Goal: Task Accomplishment & Management: Manage account settings

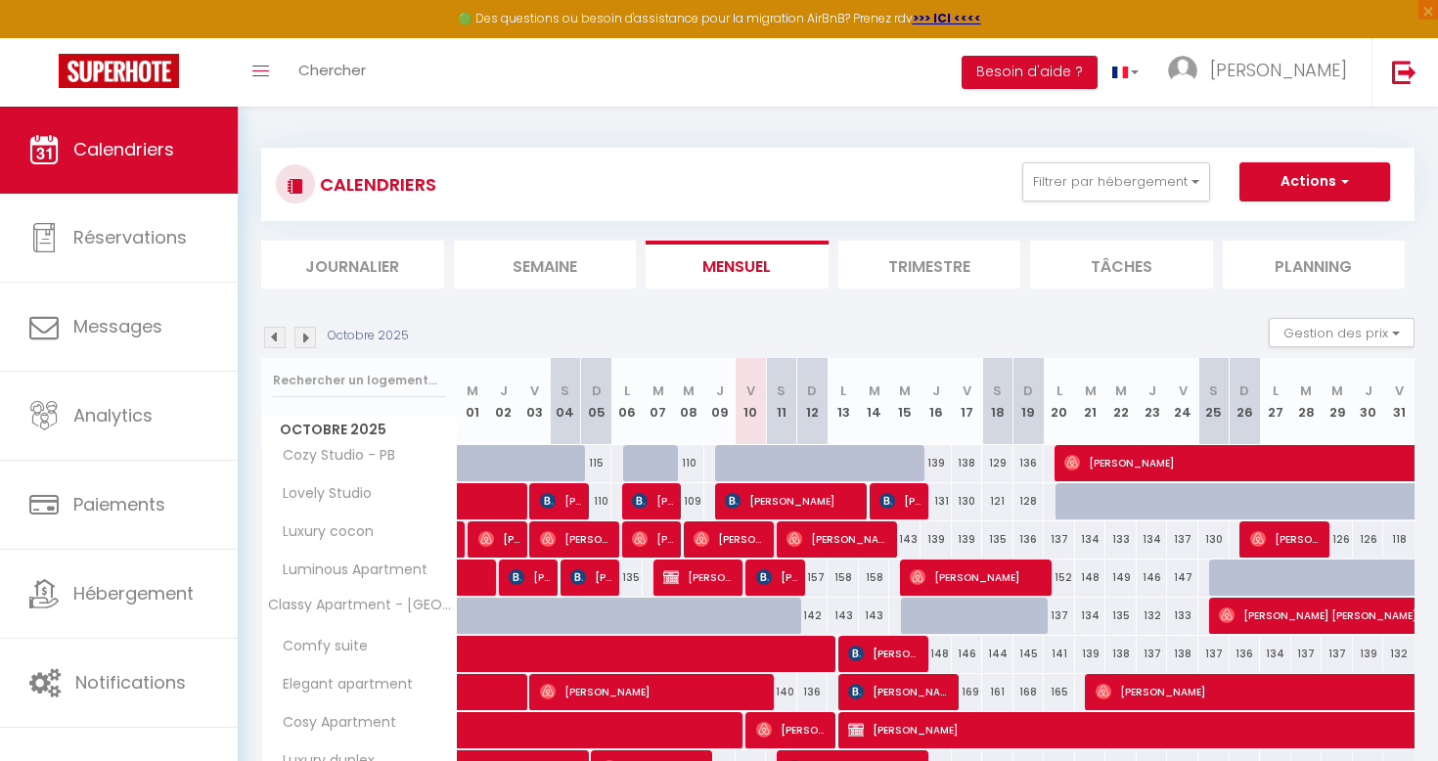
drag, startPoint x: 0, startPoint y: 0, endPoint x: 373, endPoint y: 685, distance: 779.6
click at [166, 147] on span "Calendriers" at bounding box center [123, 149] width 101 height 24
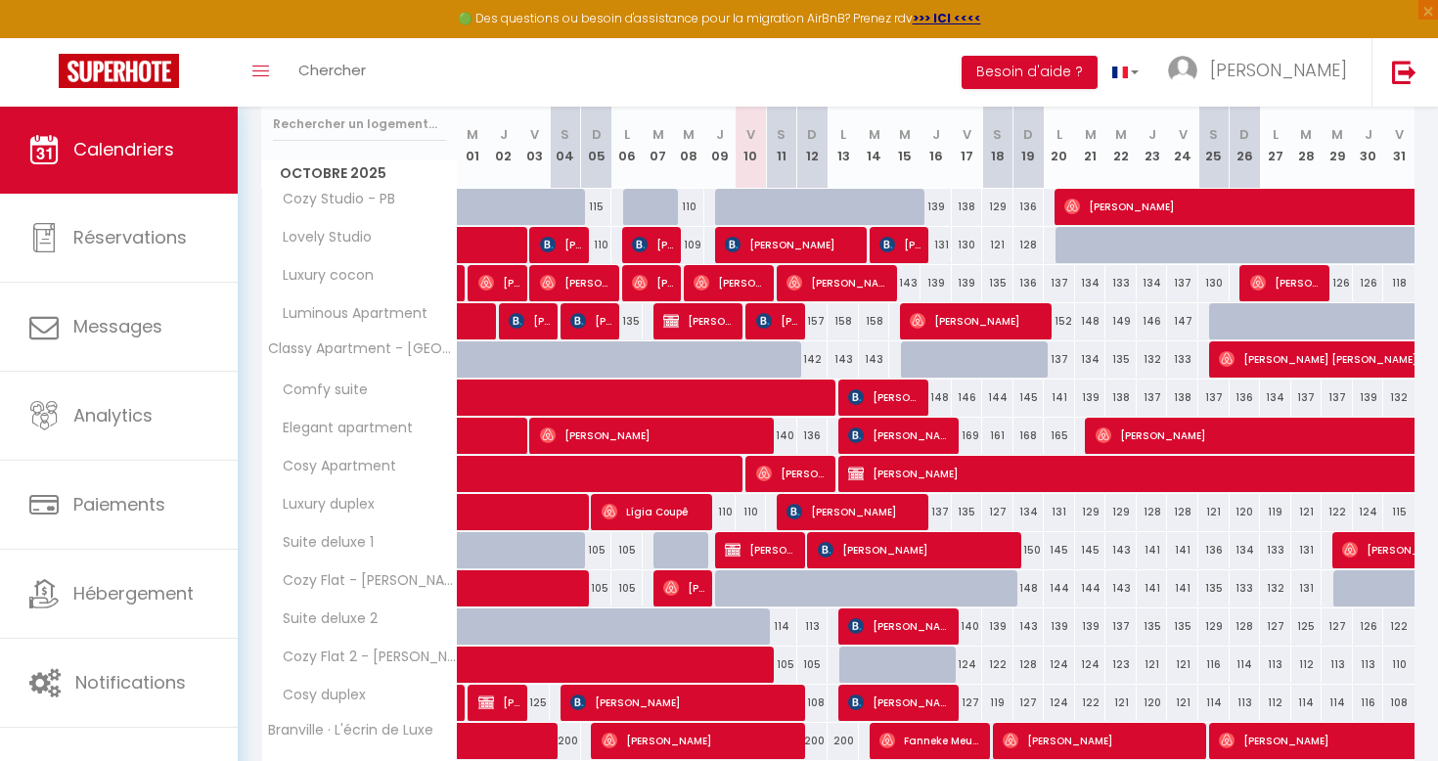
click at [738, 679] on span at bounding box center [703, 665] width 450 height 37
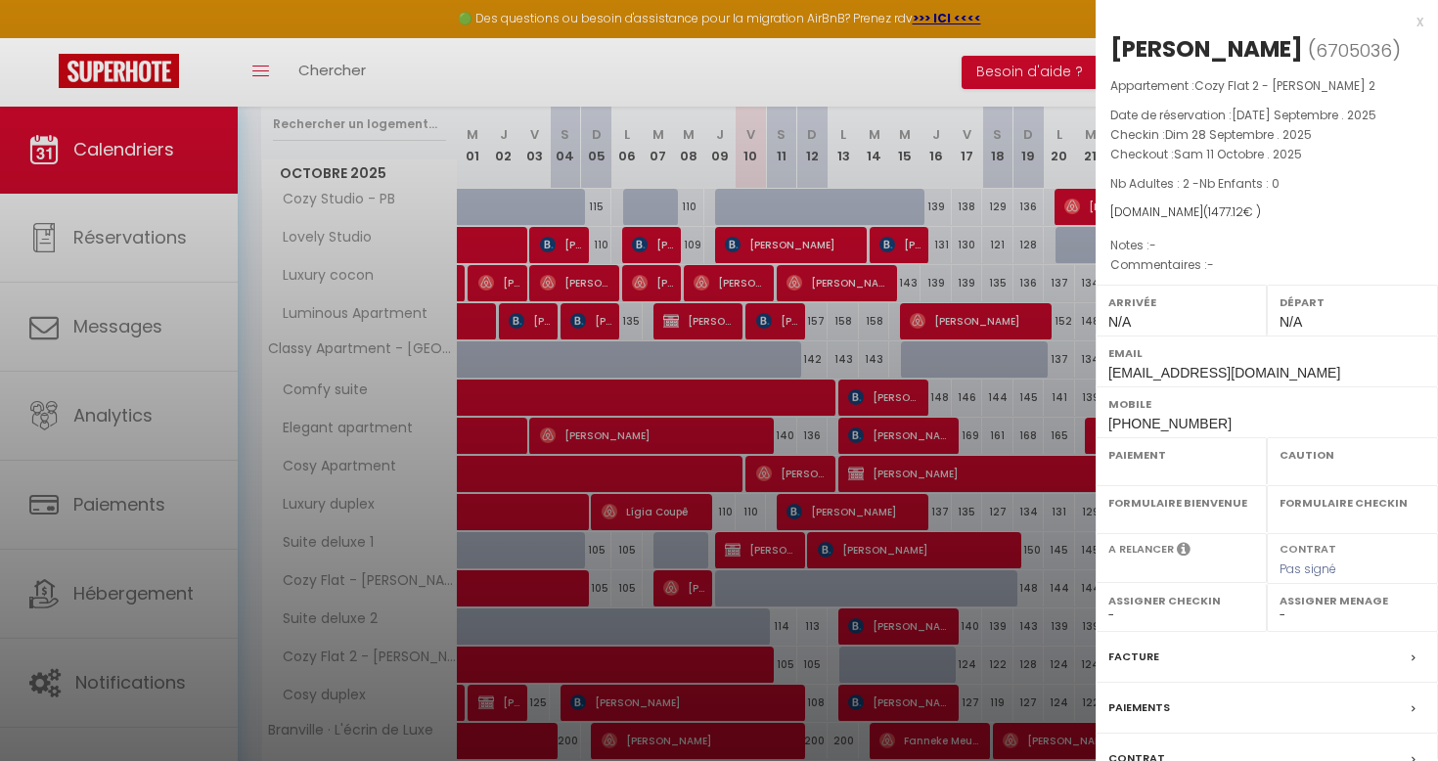
select select "OK"
select select "0"
select select "1"
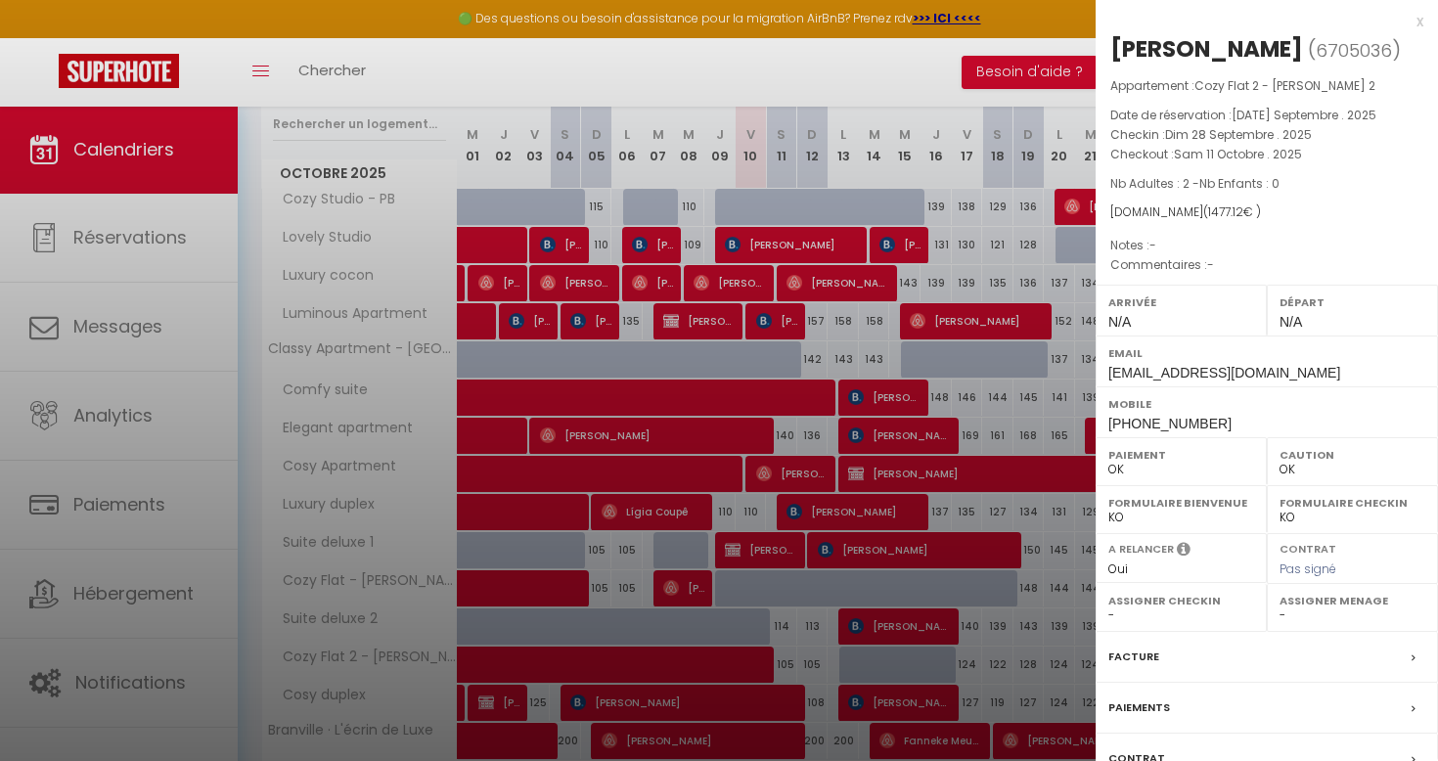
scroll to position [0, 0]
click at [771, 628] on div at bounding box center [719, 380] width 1438 height 761
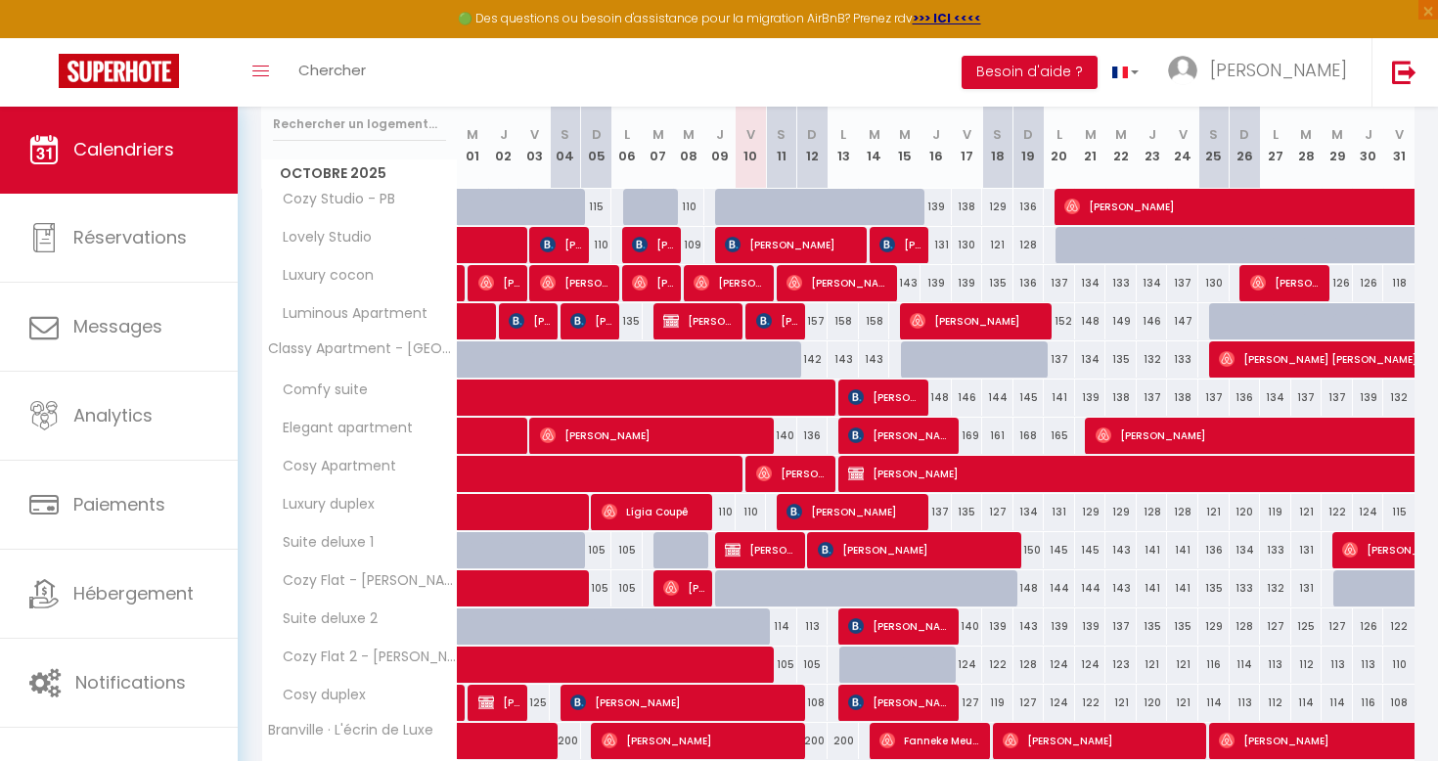
scroll to position [348, 0]
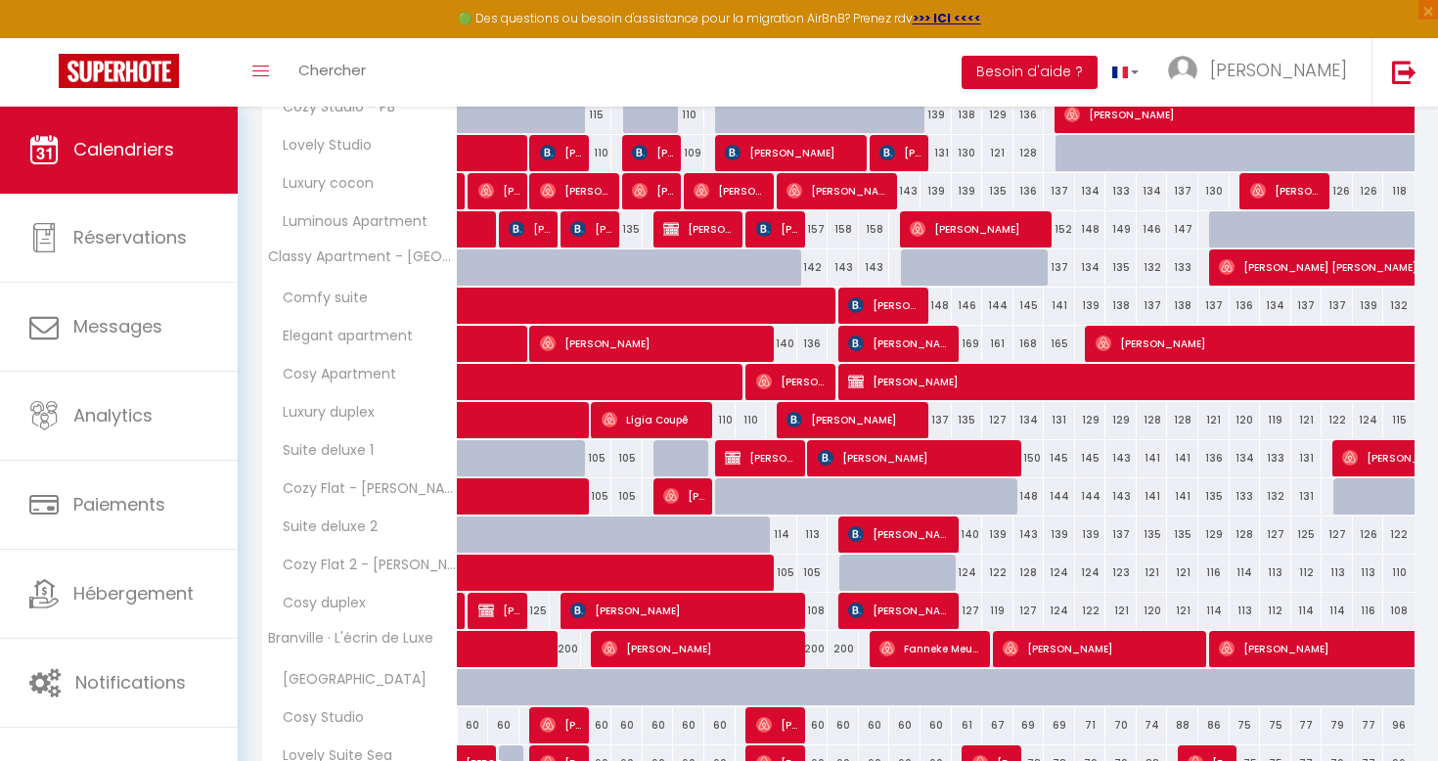
click at [780, 516] on div "114" at bounding box center [781, 534] width 31 height 36
type input "114"
select select "1"
type input "Sam 11 Octobre 2025"
type input "Dim 12 Octobre 2025"
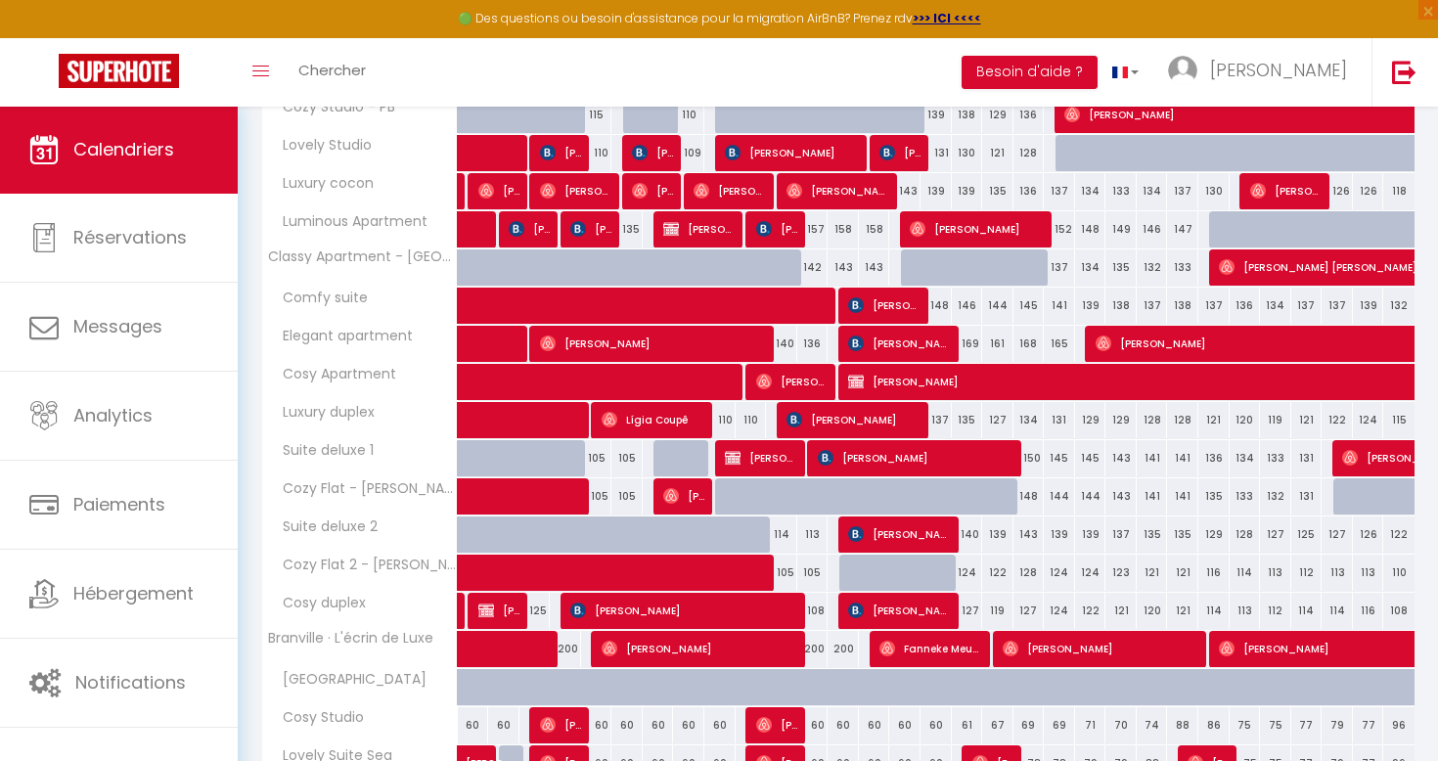
scroll to position [402, 0]
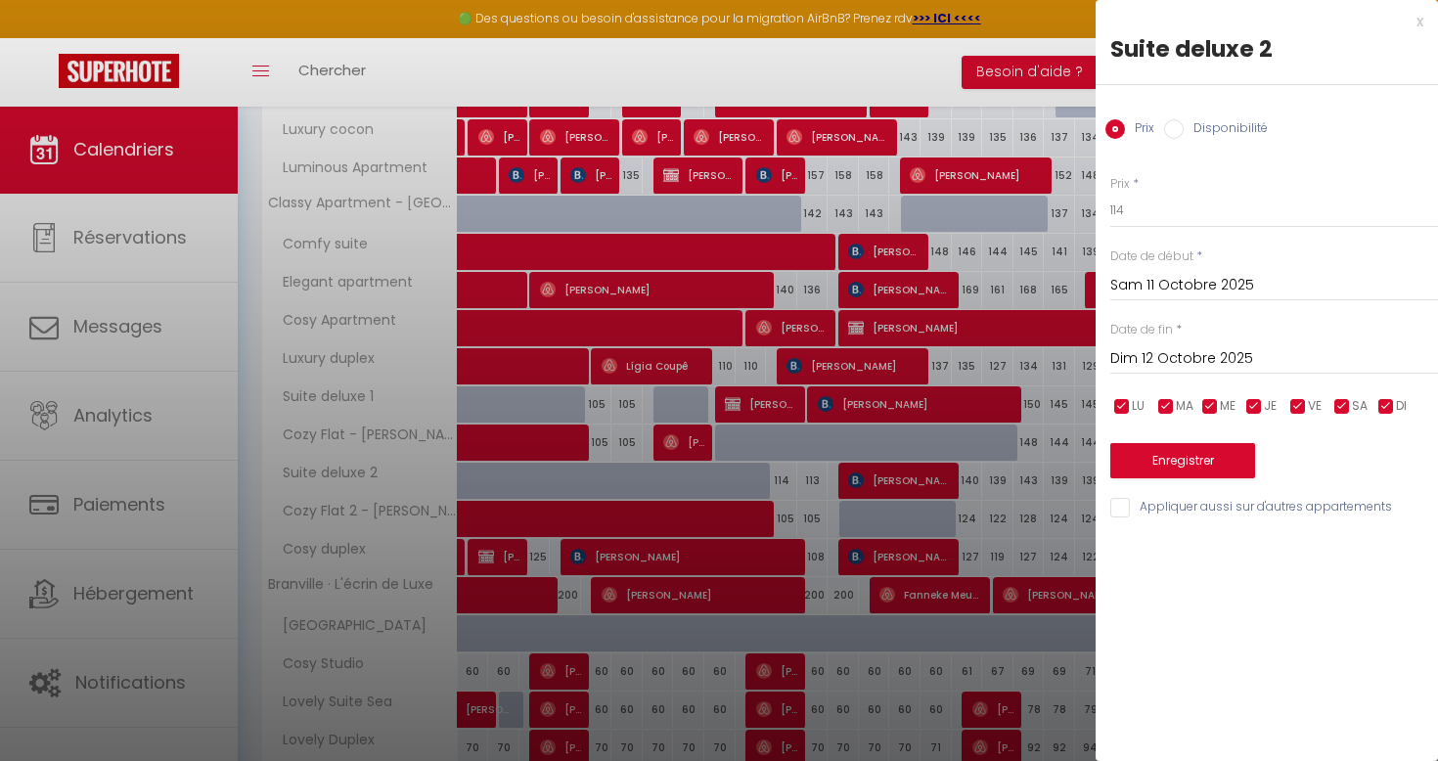
click at [1216, 144] on div "Prix Disponibilité" at bounding box center [1267, 118] width 342 height 66
click at [1219, 132] on label "Disponibilité" at bounding box center [1226, 130] width 84 height 22
click at [1184, 132] on input "Disponibilité" at bounding box center [1174, 129] width 20 height 20
radio input "true"
radio input "false"
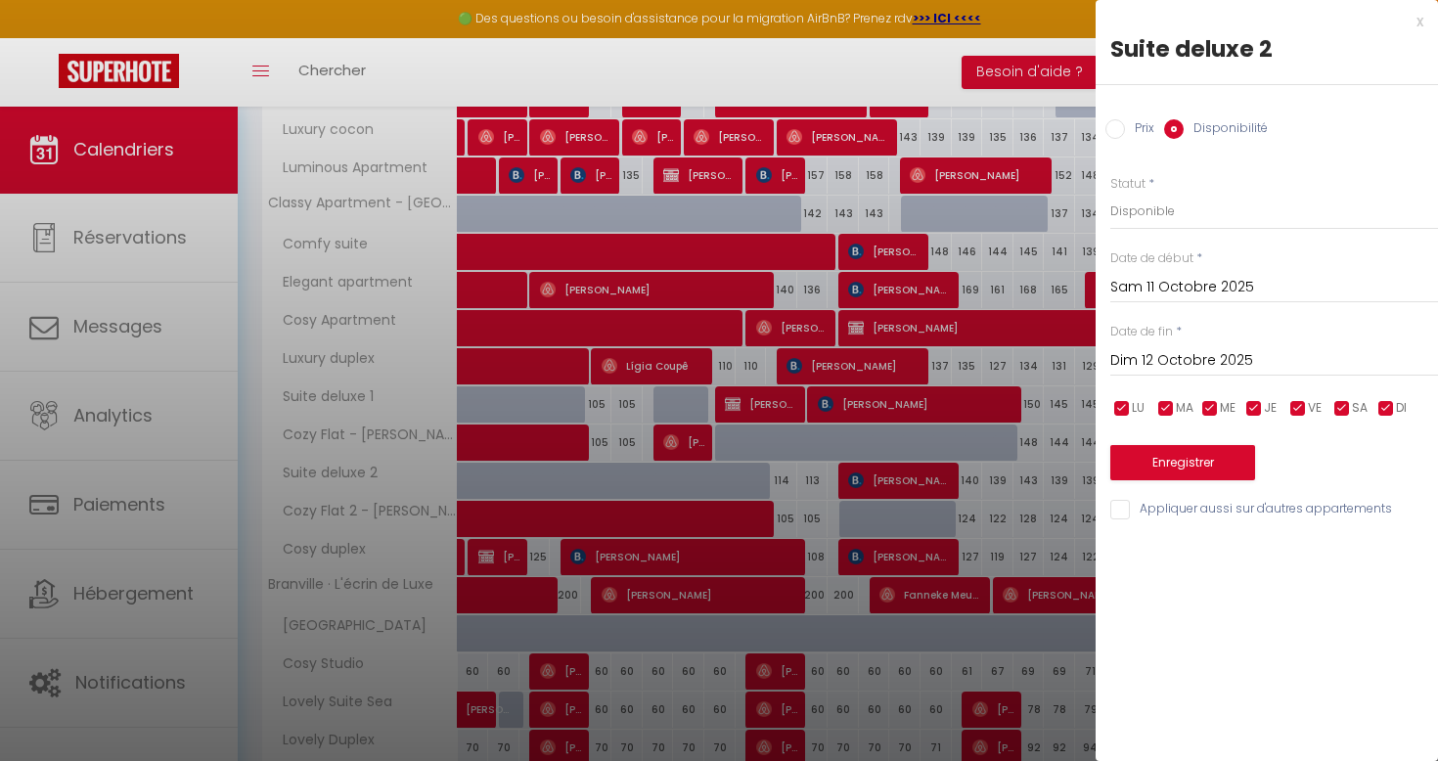
click at [1180, 359] on input "Dim 12 Octobre 2025" at bounding box center [1274, 360] width 328 height 25
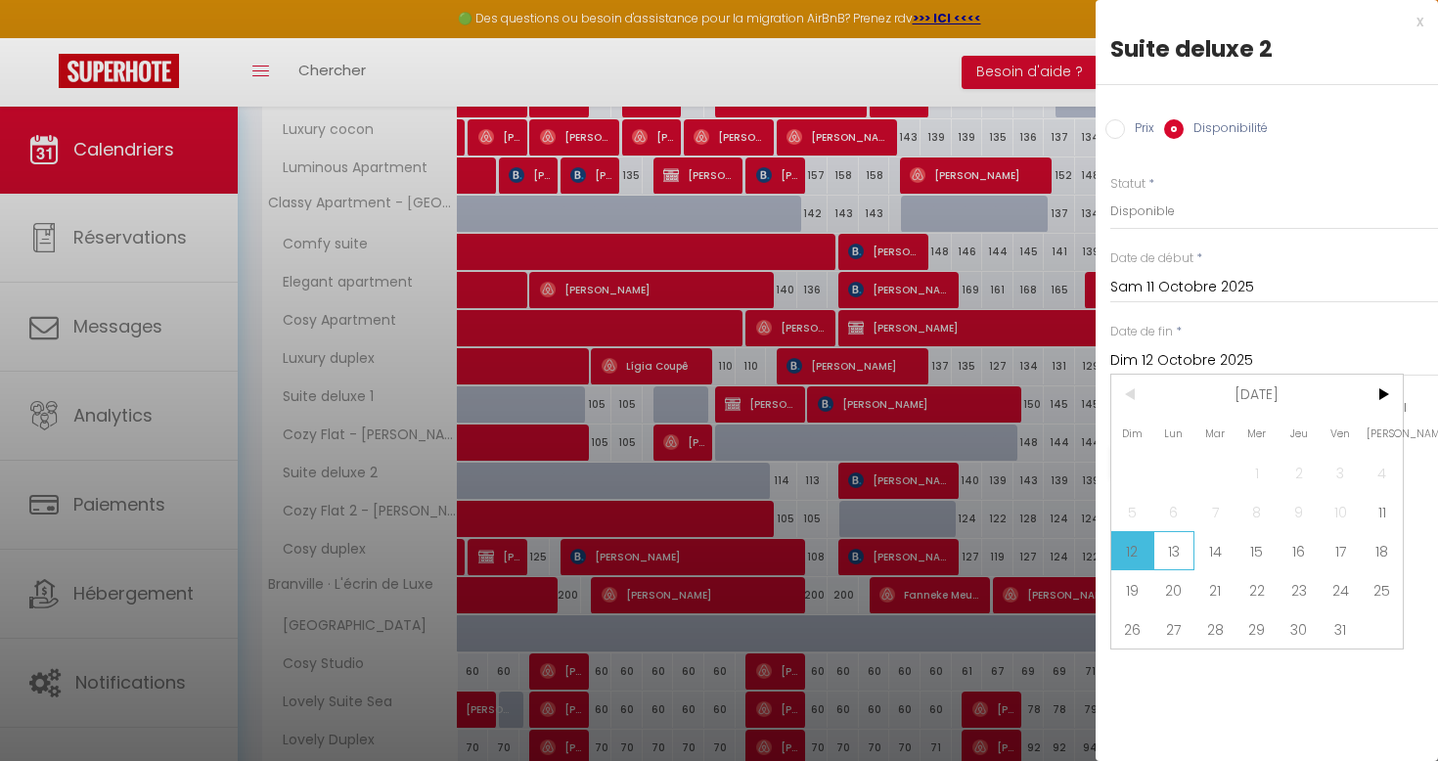
click at [1185, 552] on span "13" at bounding box center [1174, 550] width 42 height 39
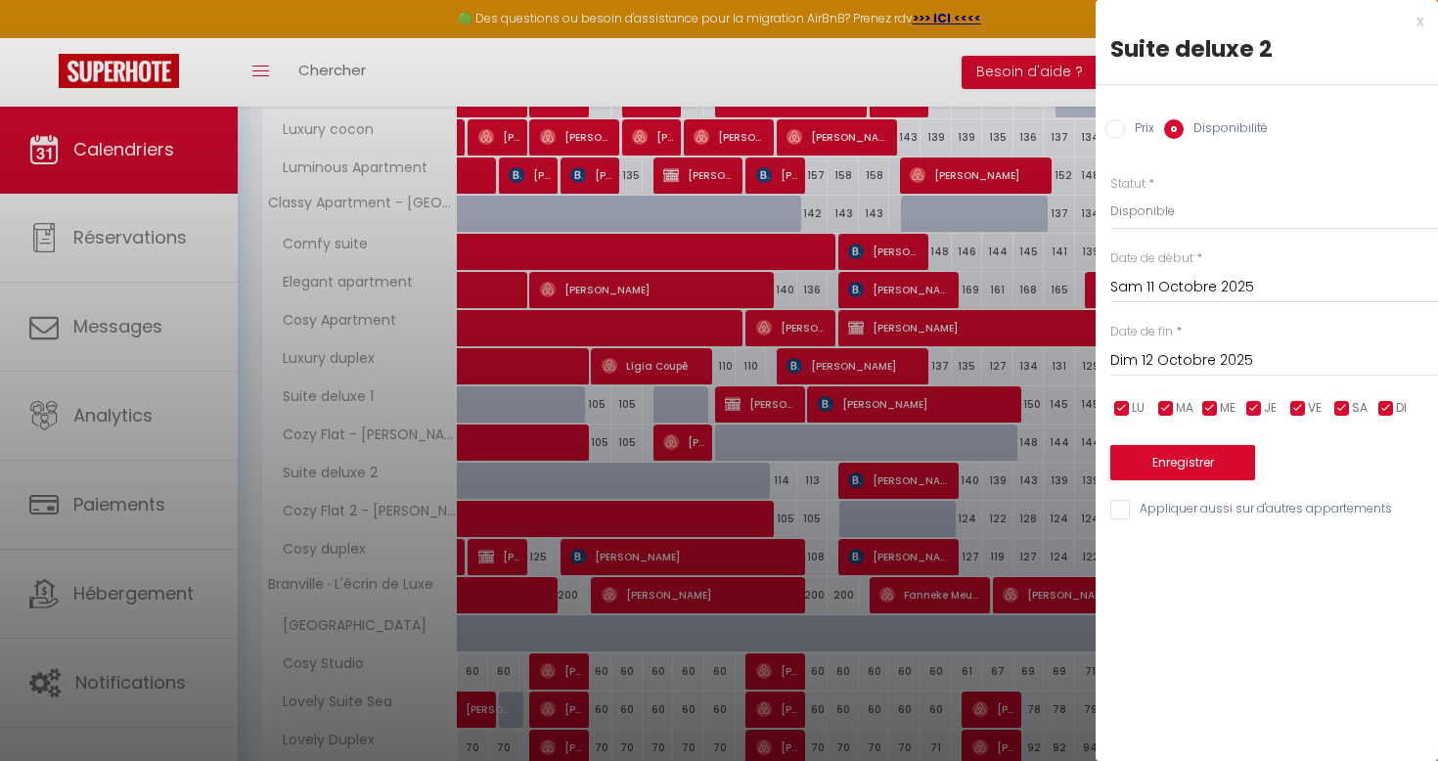
type input "Lun 13 Octobre 2025"
click at [1189, 208] on select "Disponible Indisponible" at bounding box center [1274, 211] width 328 height 37
select select "0"
click at [1170, 452] on button "Enregistrer" at bounding box center [1182, 462] width 145 height 35
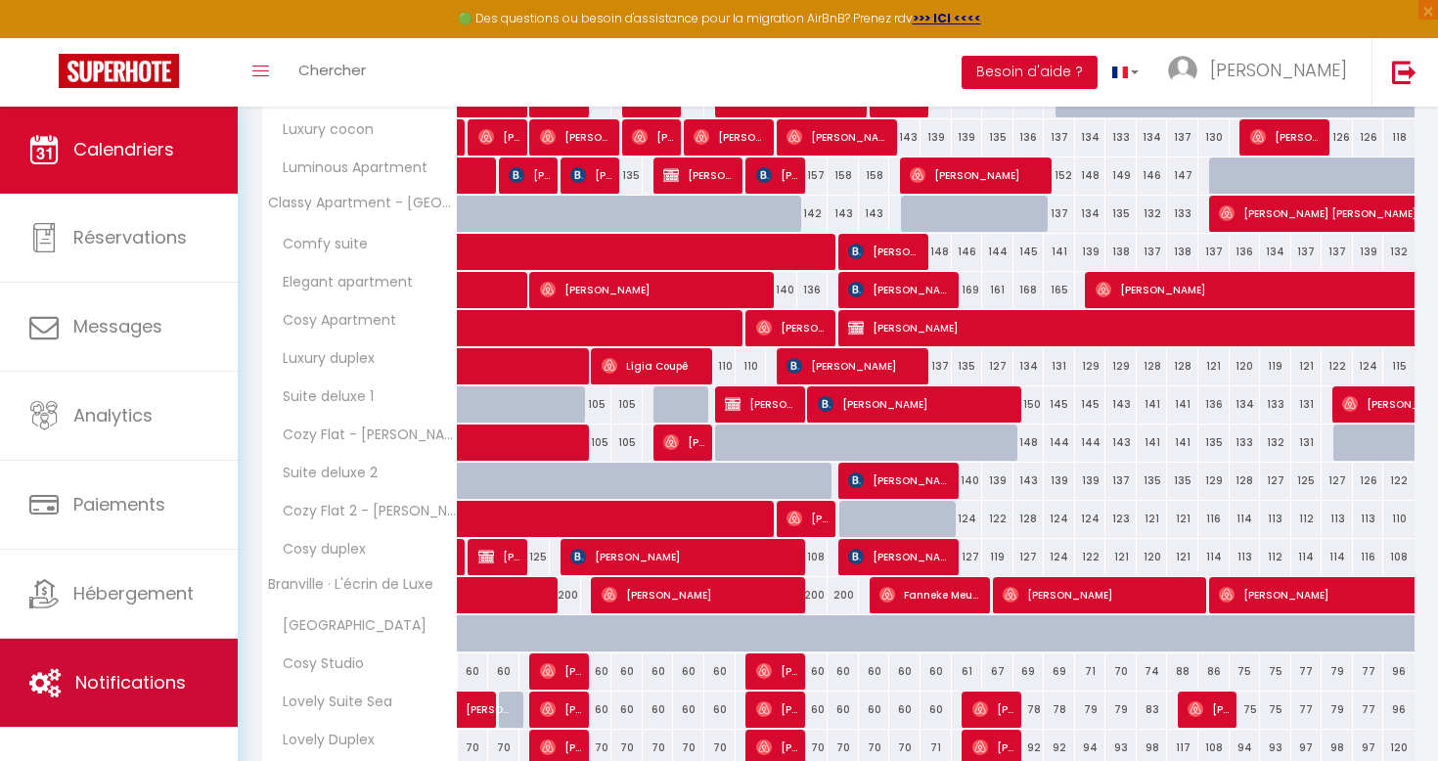
click at [110, 665] on link "Notifications" at bounding box center [119, 683] width 238 height 88
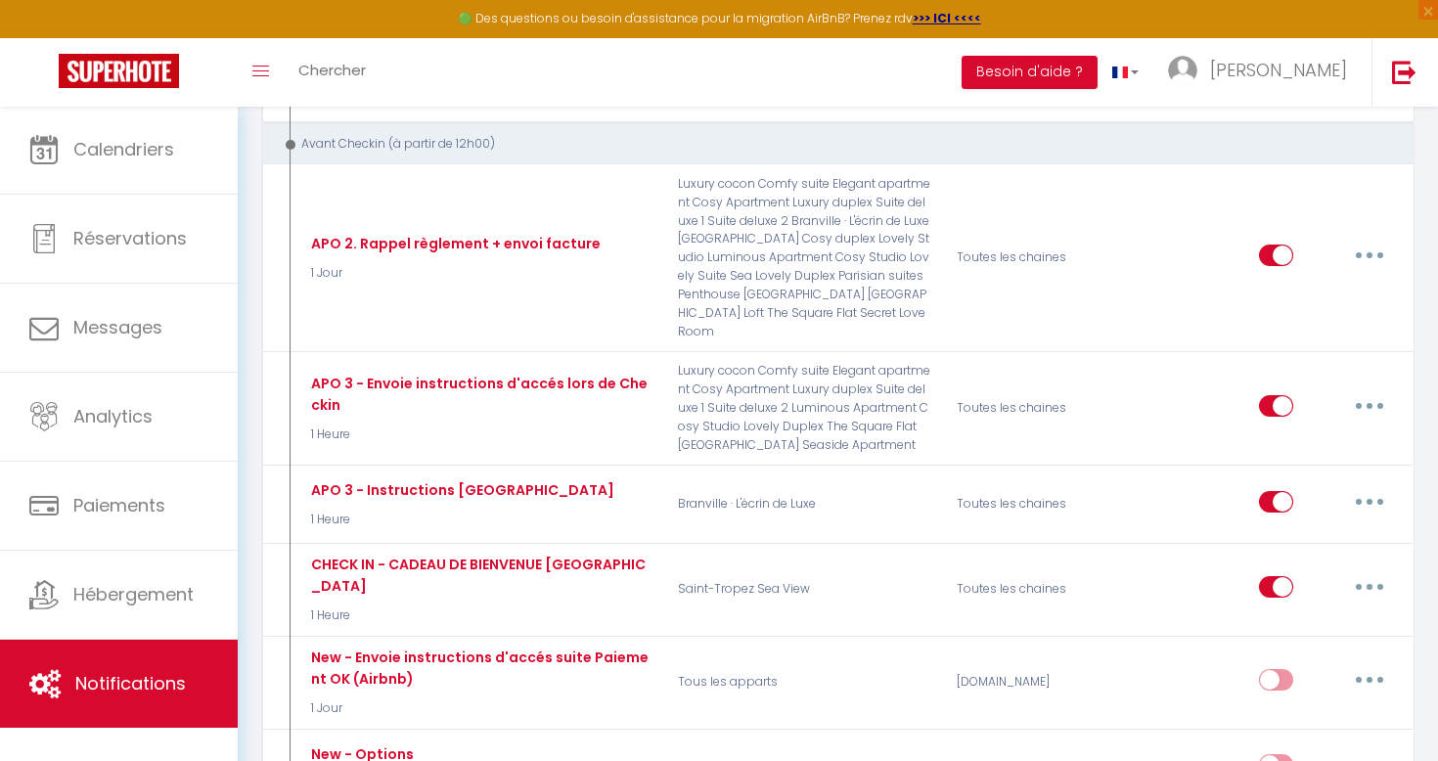
scroll to position [866, 0]
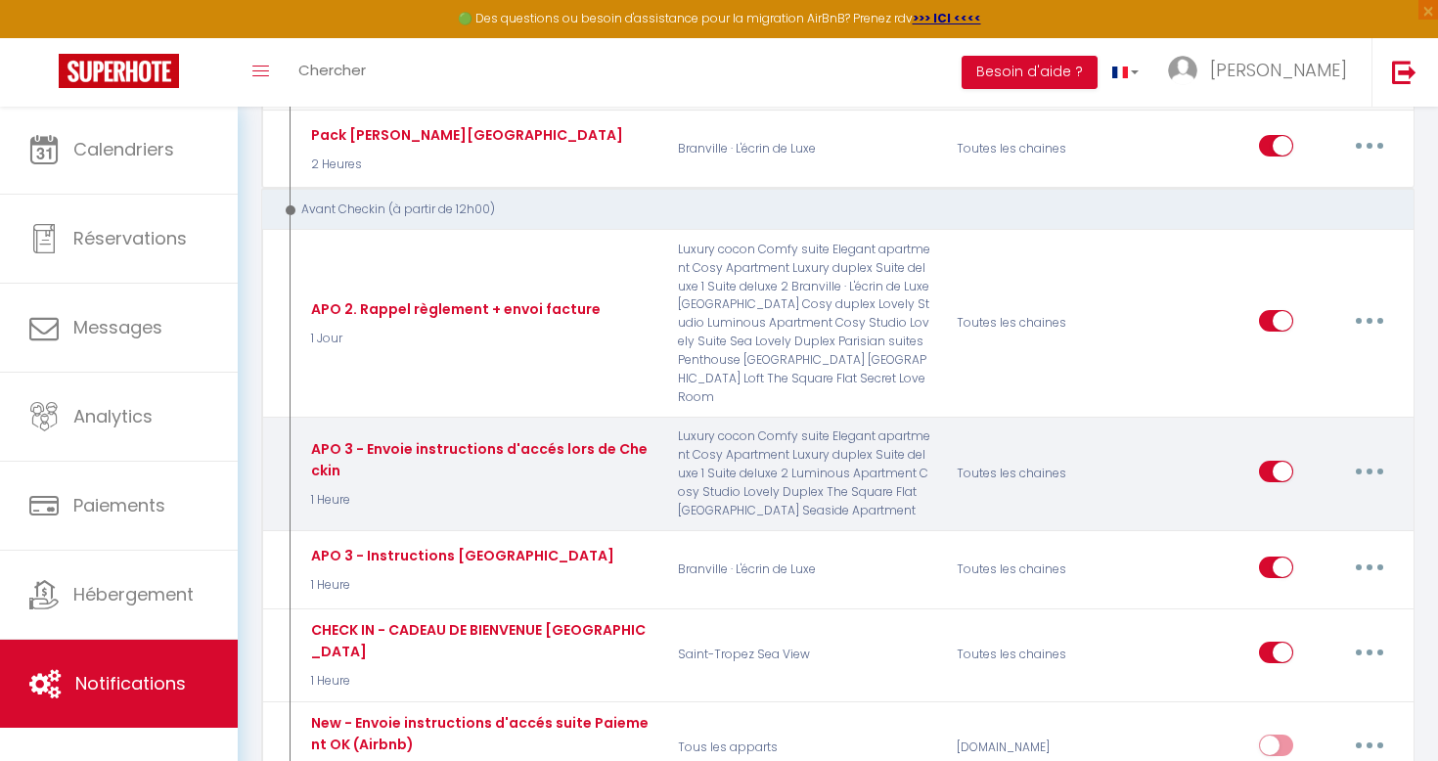
click at [1360, 456] on button "button" at bounding box center [1369, 471] width 55 height 31
click at [1300, 499] on link "Editer" at bounding box center [1318, 515] width 145 height 33
type input "APO 3 - Envoie instructions d'accés lors de Checkin"
select select "1 Heure"
select select "if_booking_is_paid"
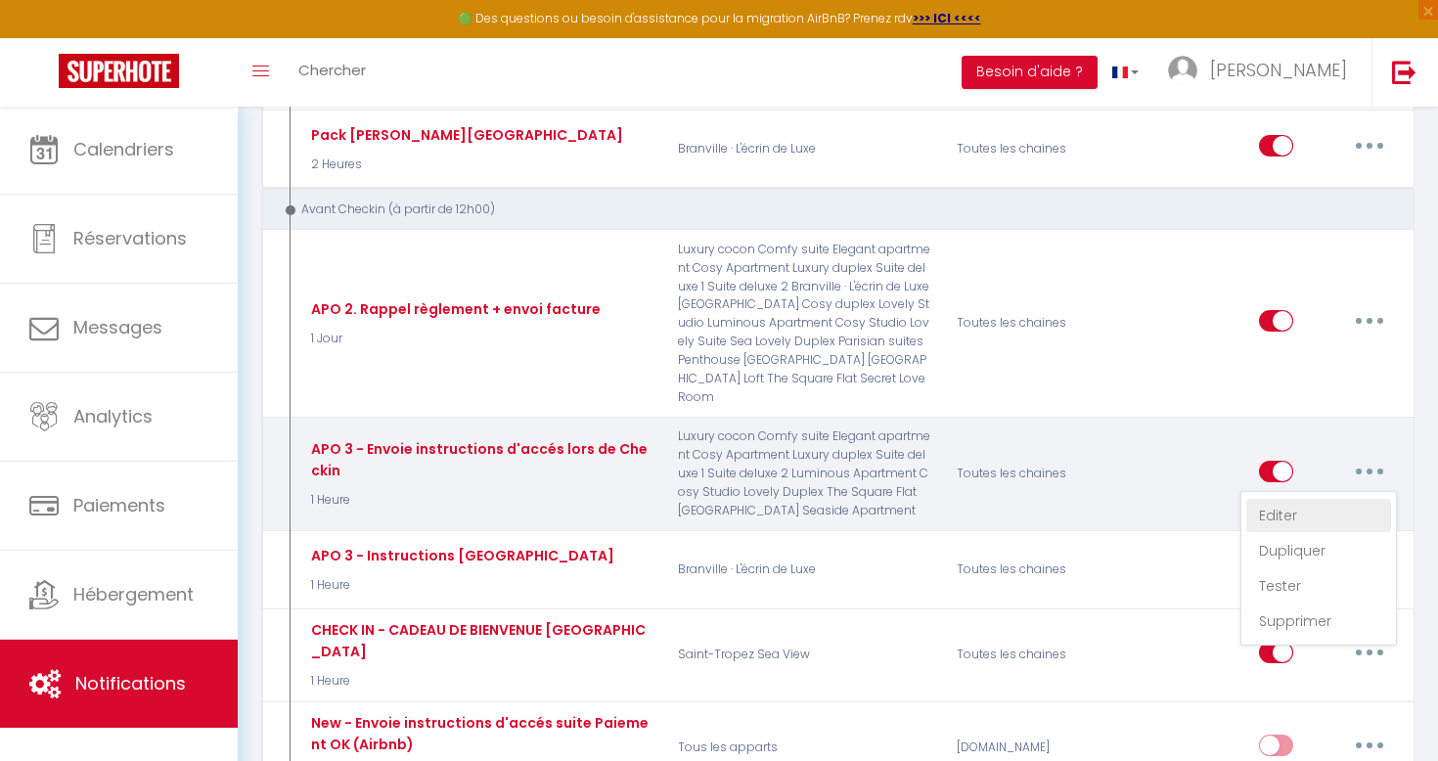
checkbox input "true"
checkbox input "false"
radio input "true"
type input "Envoie instructions d'accès - [RENTAL:NAME]"
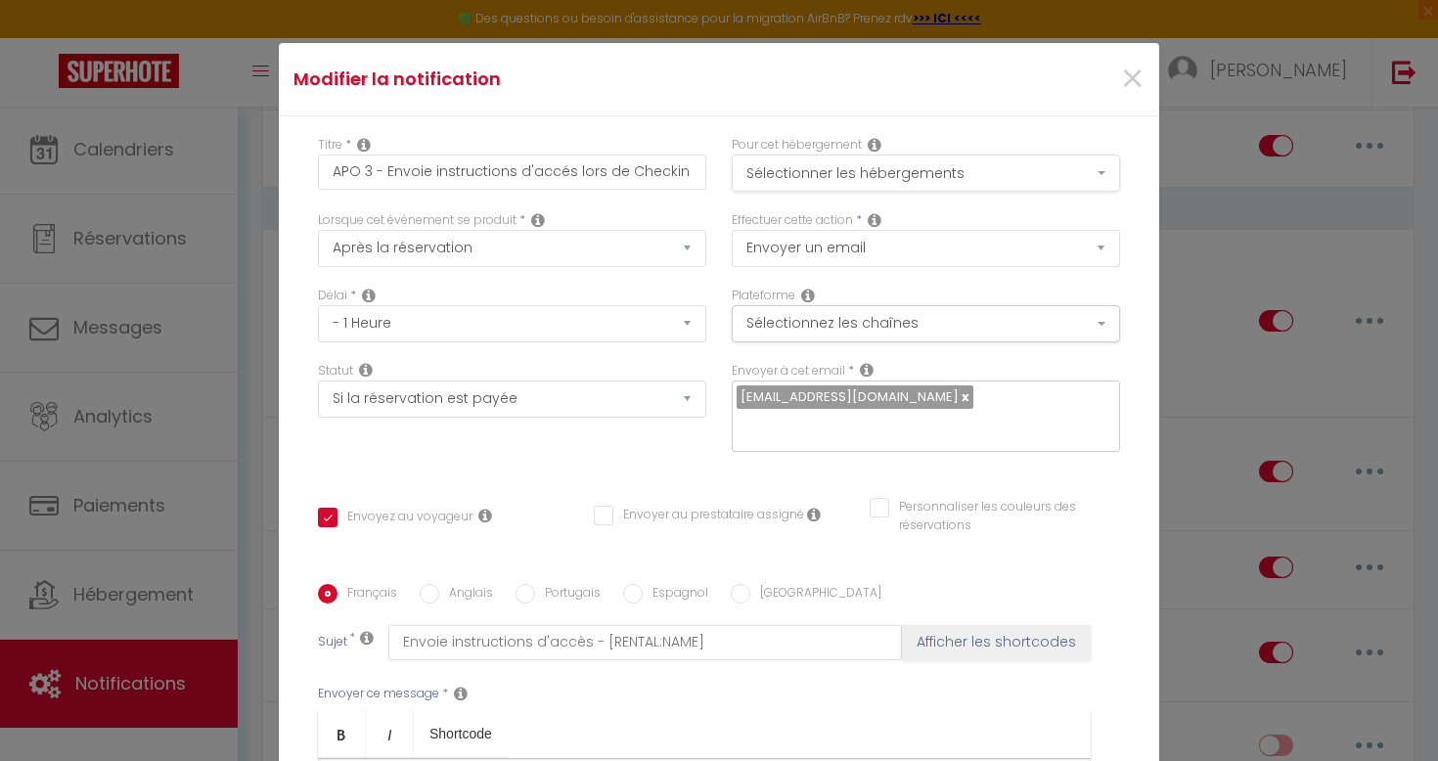
click at [993, 181] on button "Sélectionner les hébergements" at bounding box center [926, 173] width 388 height 37
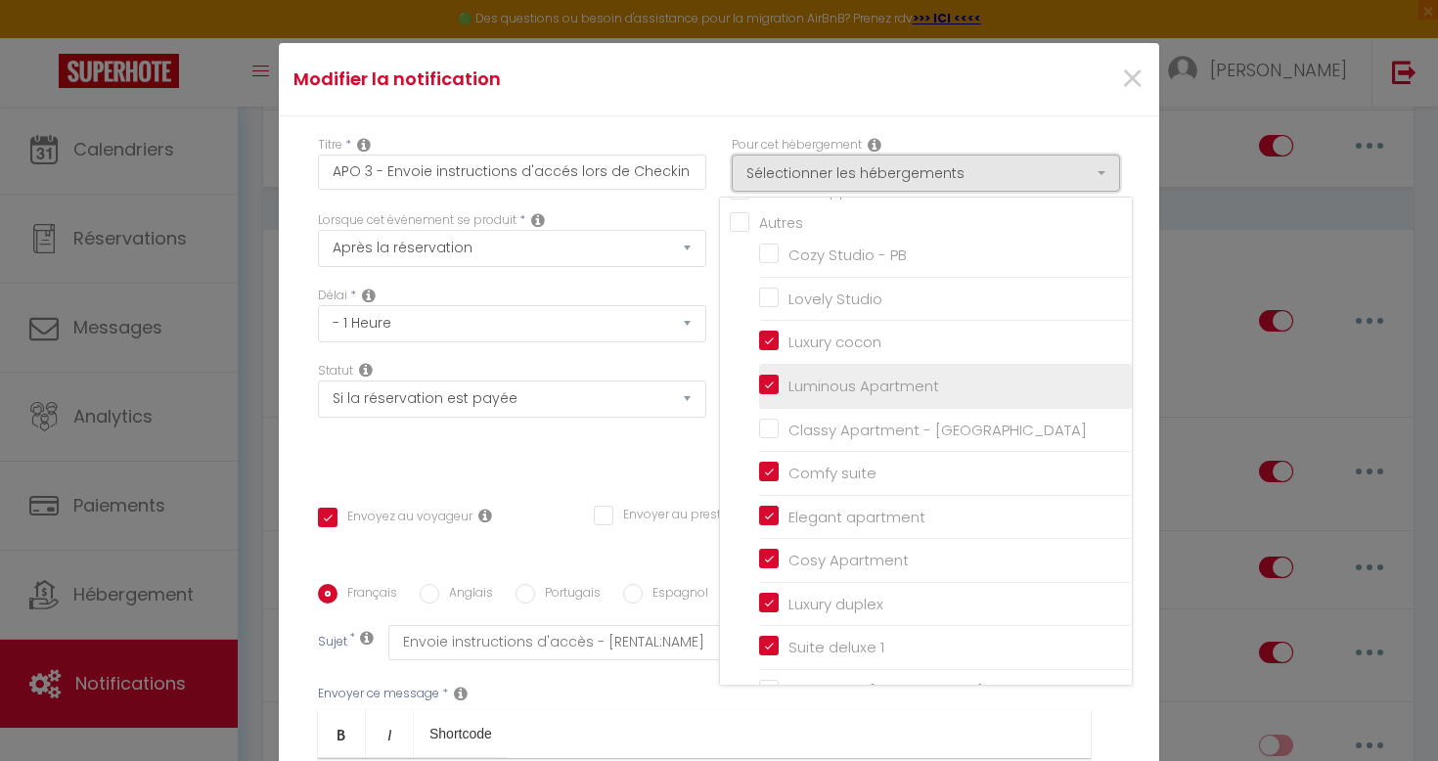
scroll to position [96, 0]
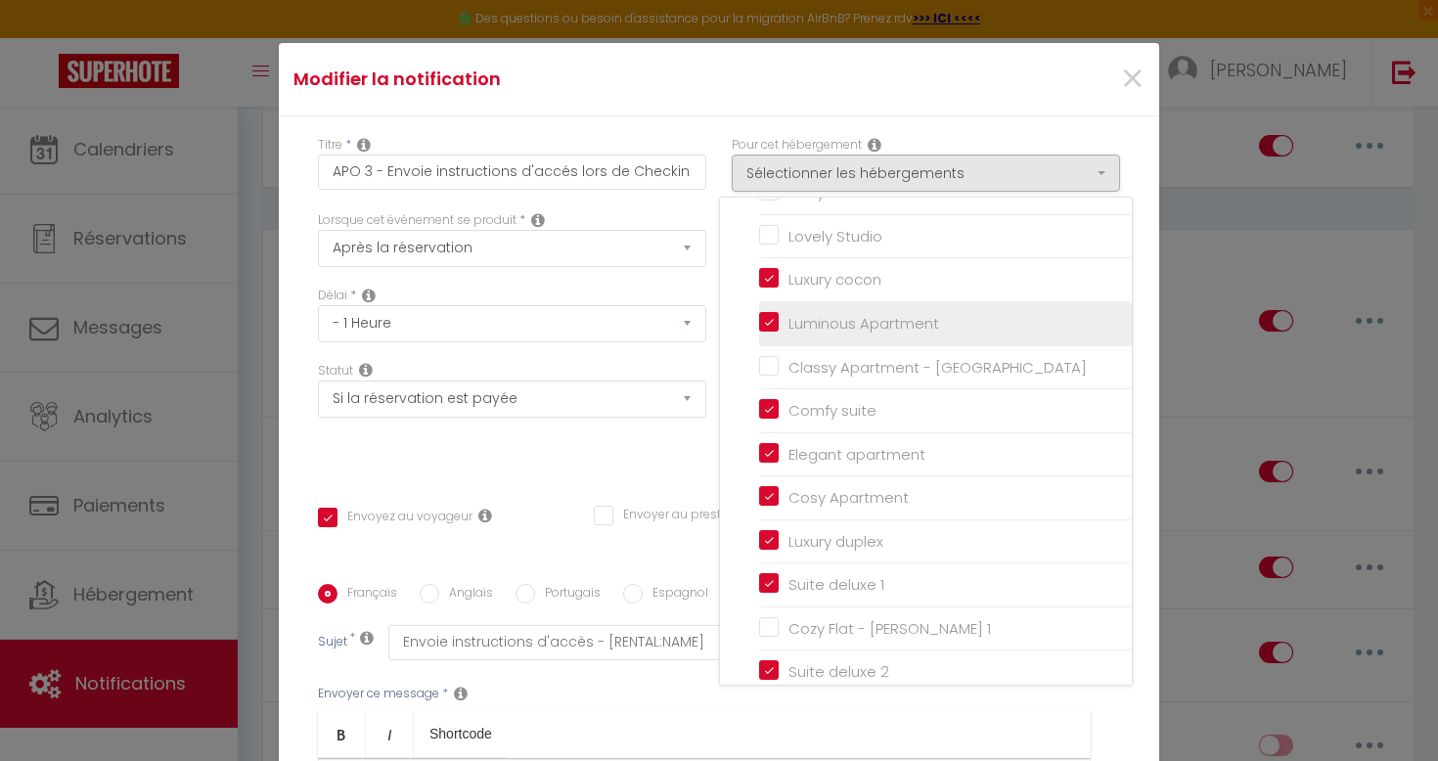
click at [774, 326] on input "Luminous Apartment" at bounding box center [945, 324] width 373 height 20
checkbox input "false"
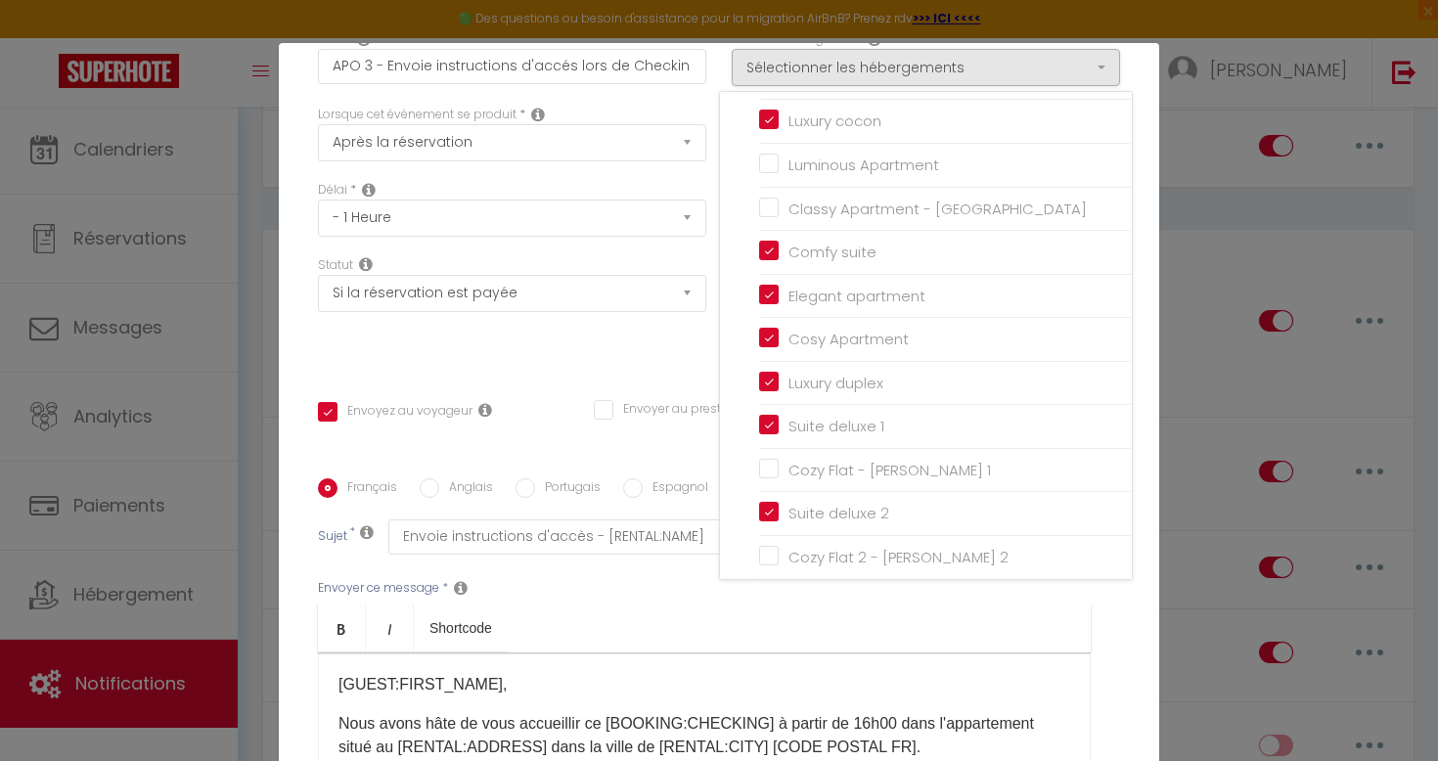
scroll to position [148, 0]
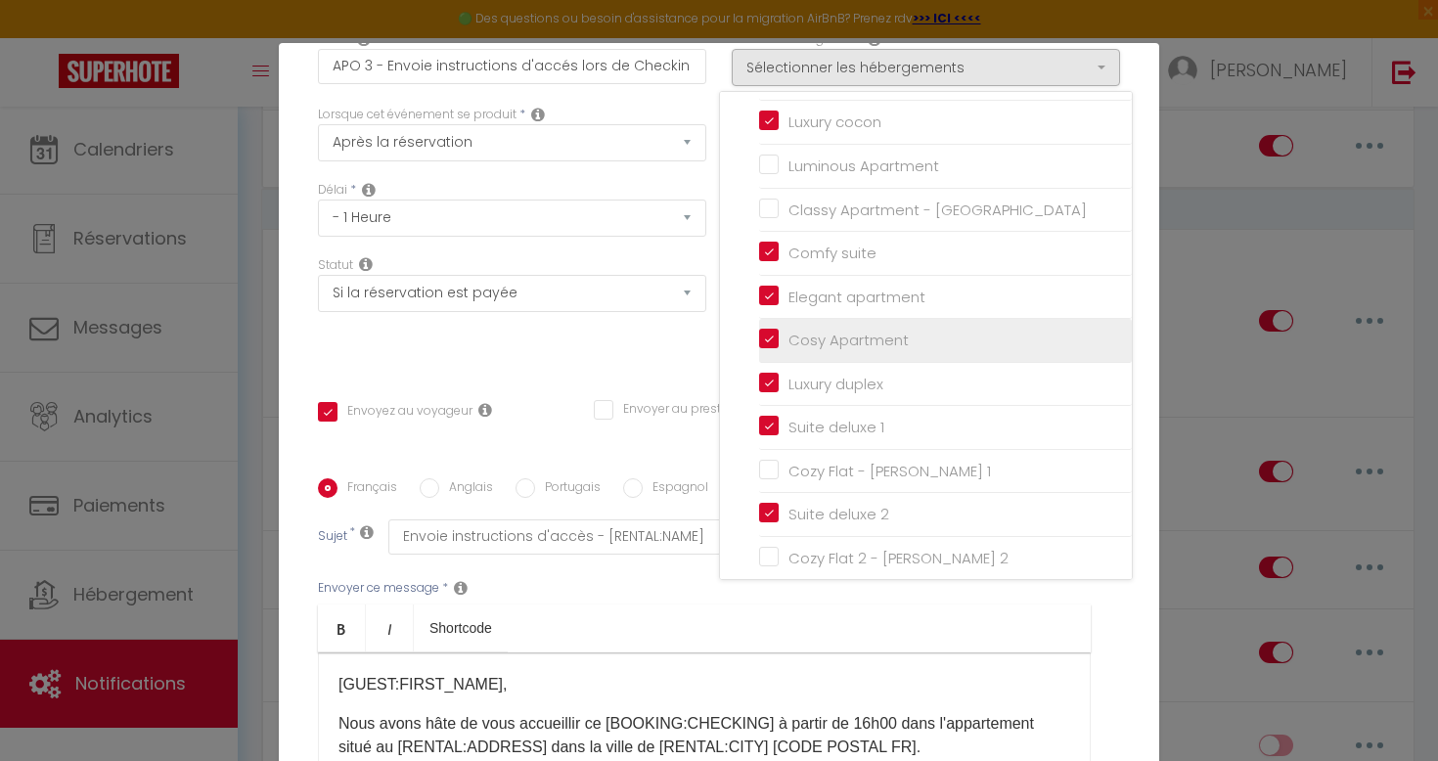
click at [775, 340] on input "Cosy Apartment" at bounding box center [945, 341] width 373 height 20
checkbox input "false"
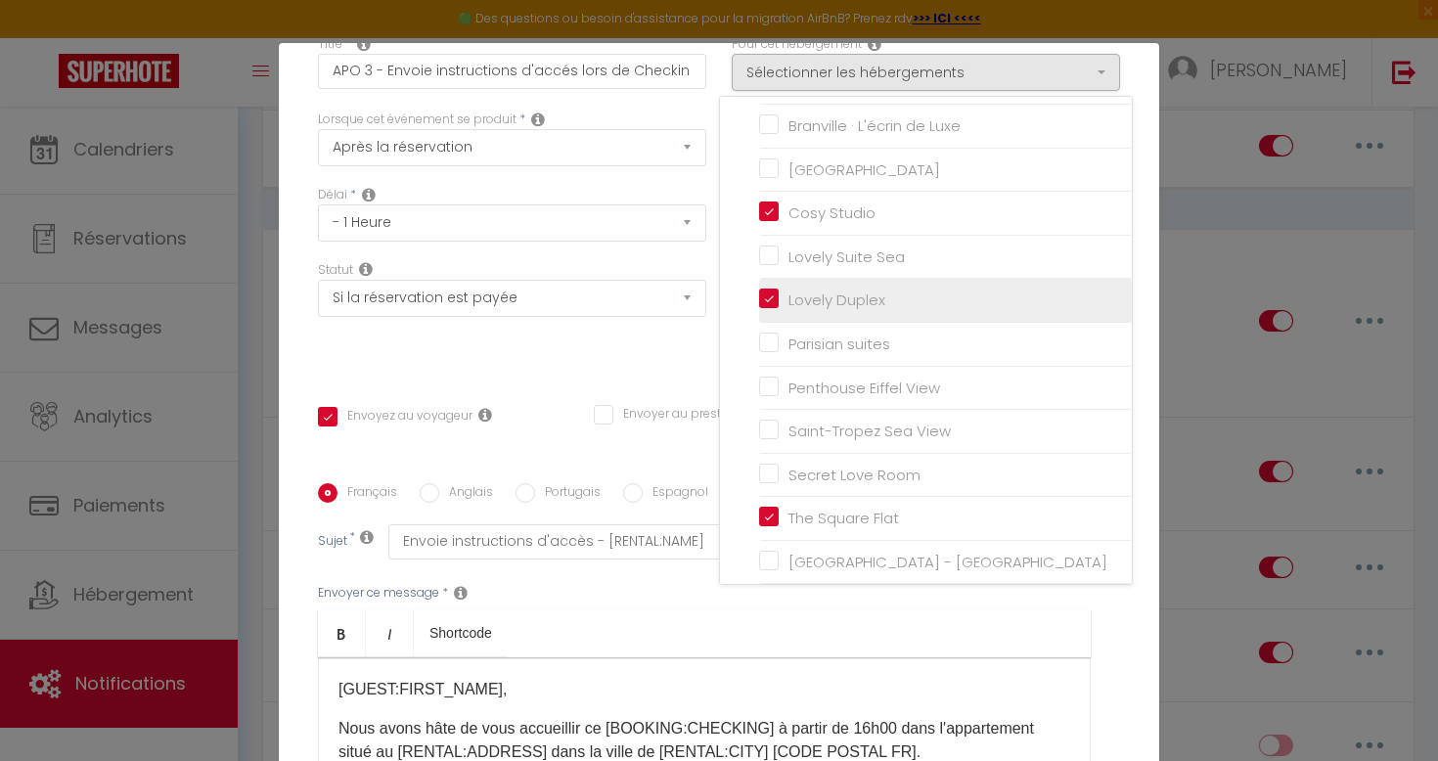
scroll to position [644, 0]
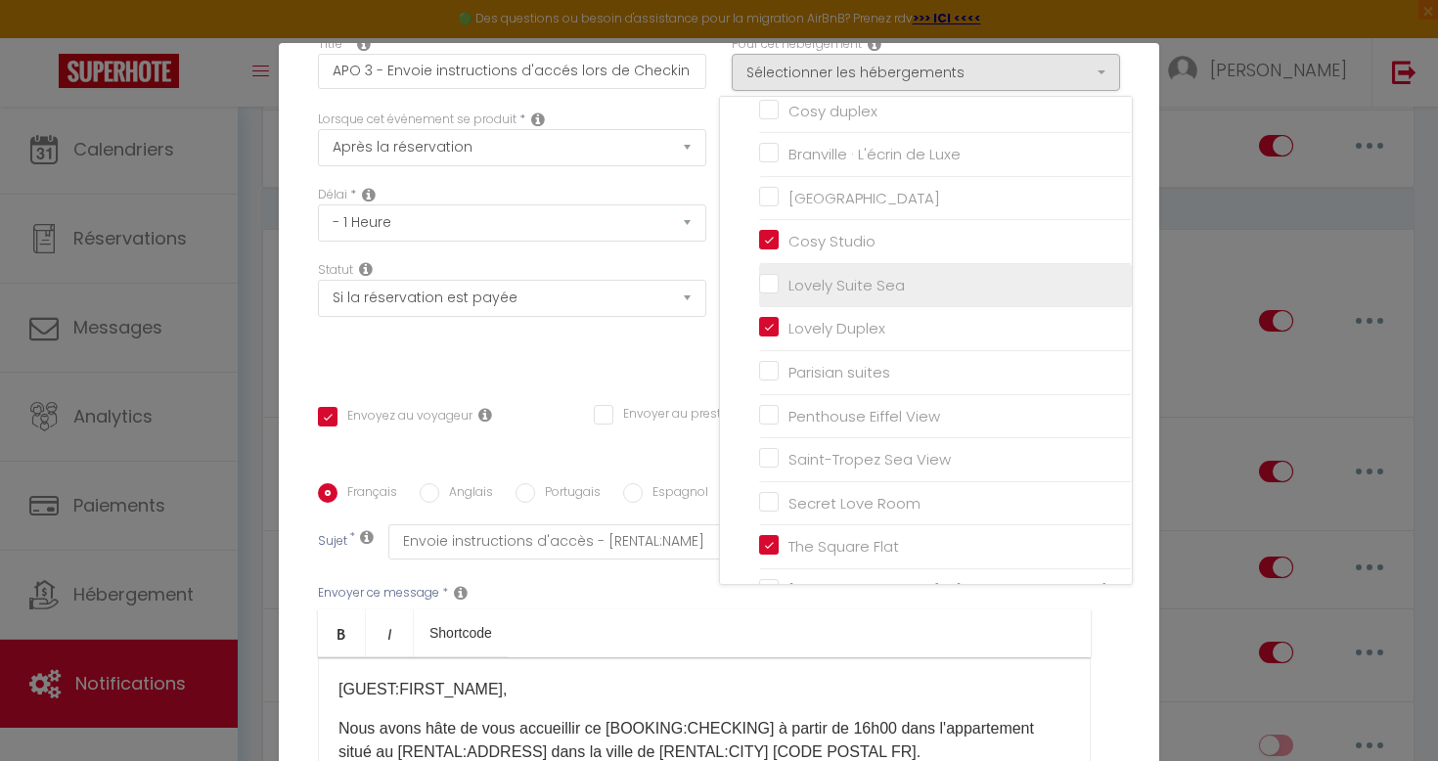
click at [766, 276] on input "Lovely Suite Sea" at bounding box center [945, 286] width 373 height 20
checkbox input "true"
checkbox input "false"
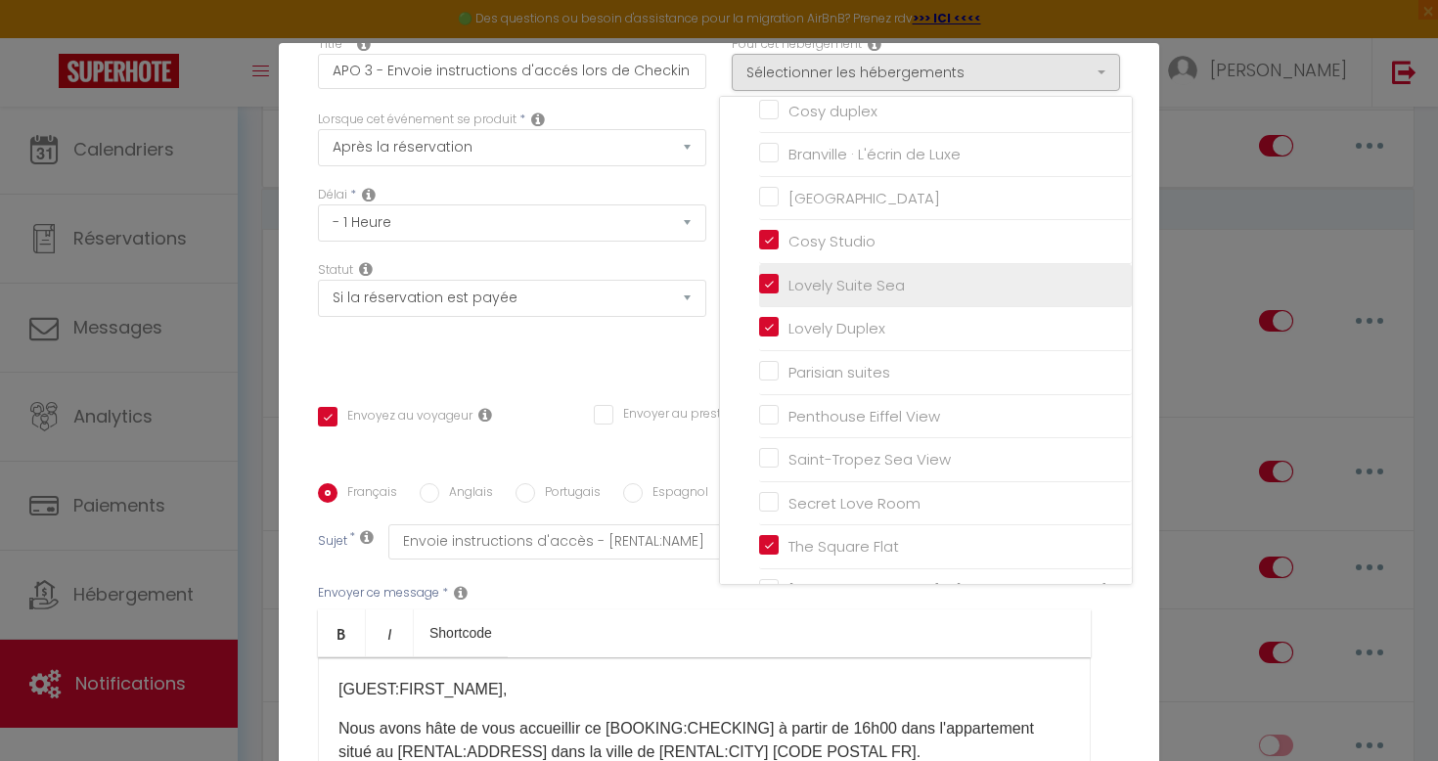
checkbox input "false"
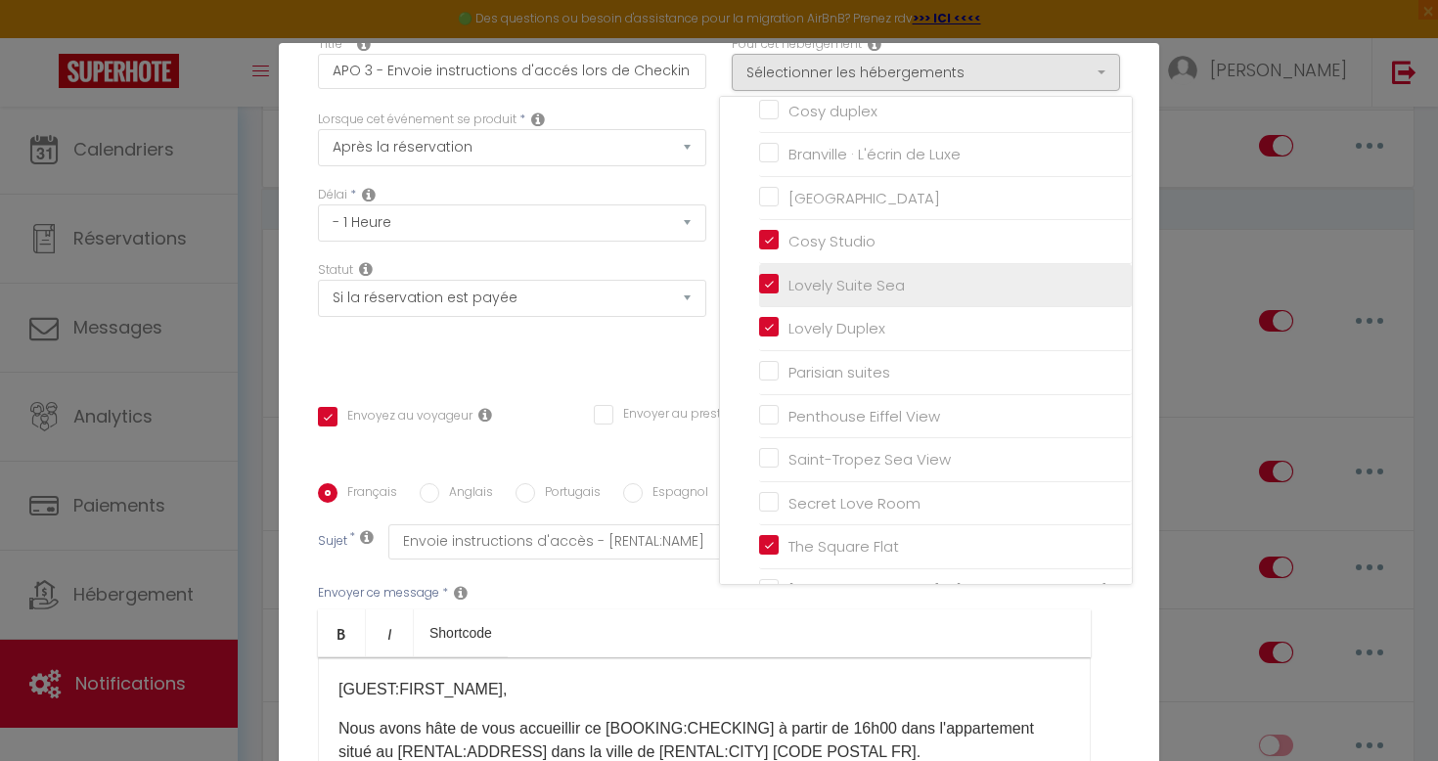
checkbox input "false"
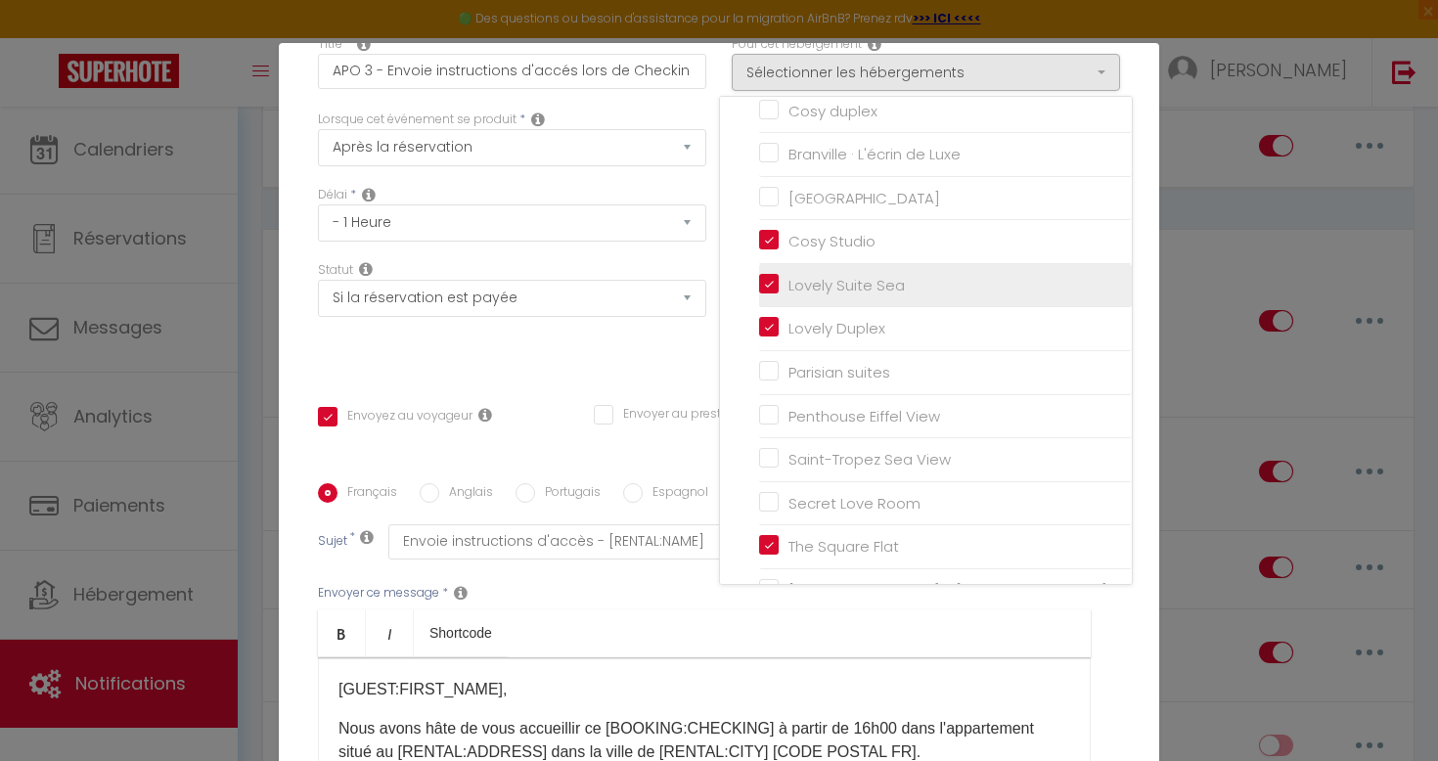
checkbox input "false"
checkbox input "true"
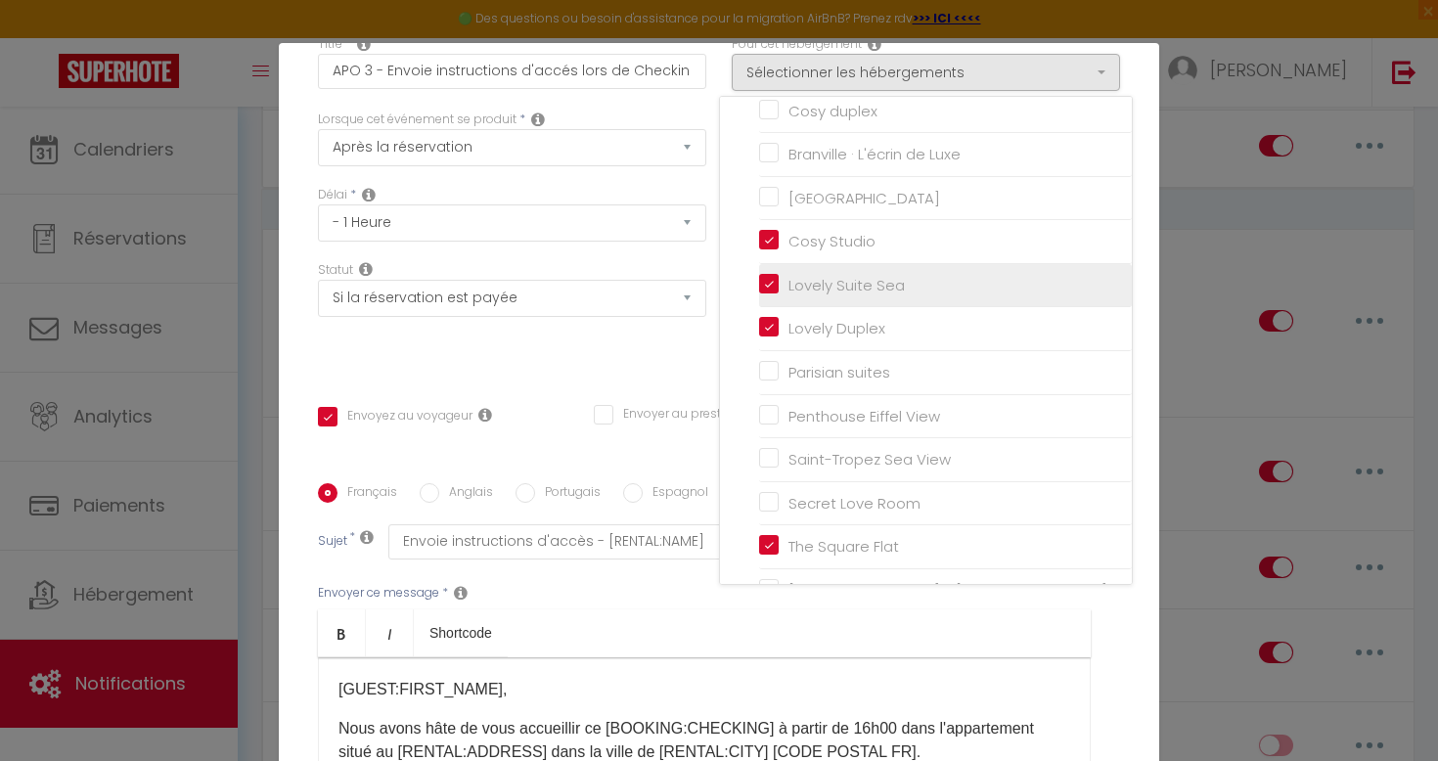
checkbox input "false"
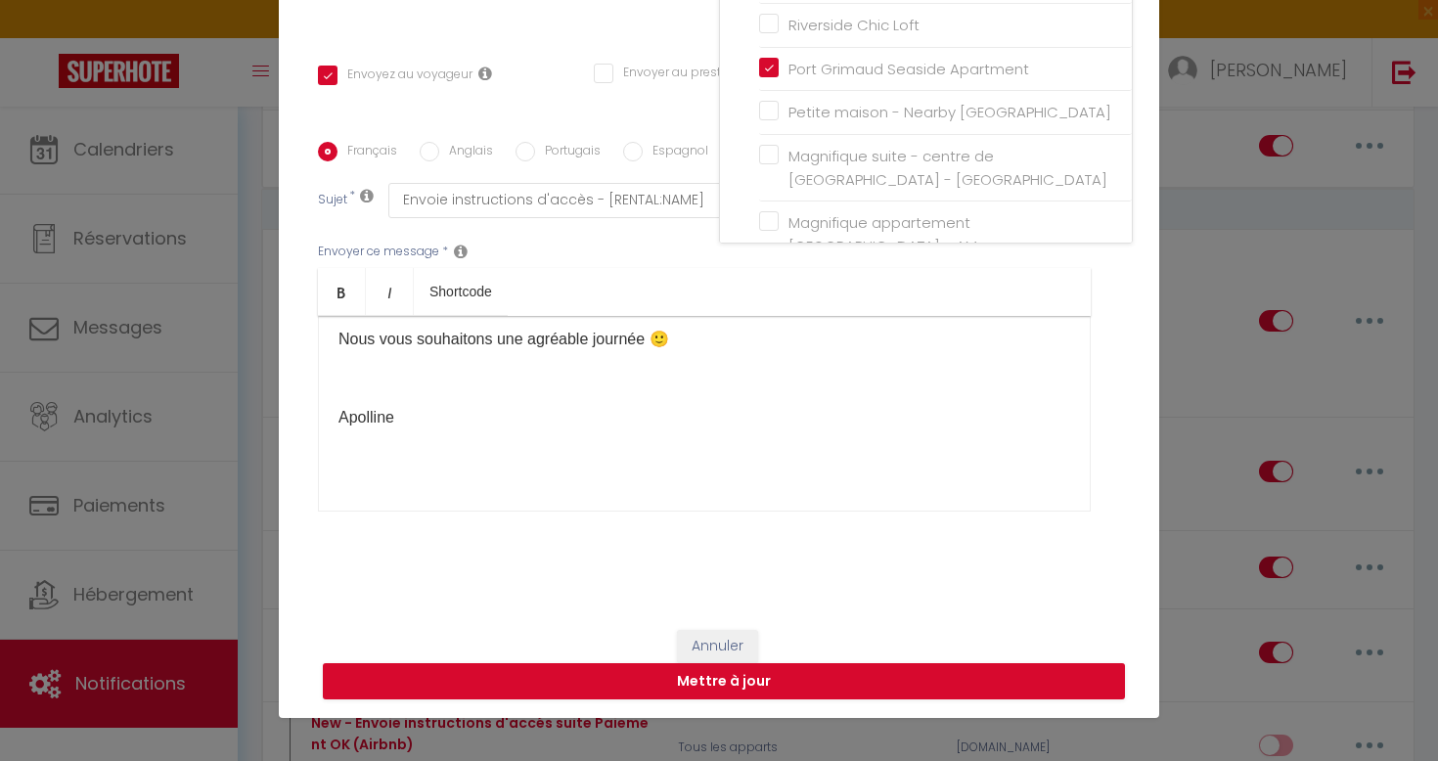
scroll to position [86, 0]
click at [882, 687] on button "Mettre à jour" at bounding box center [724, 681] width 802 height 37
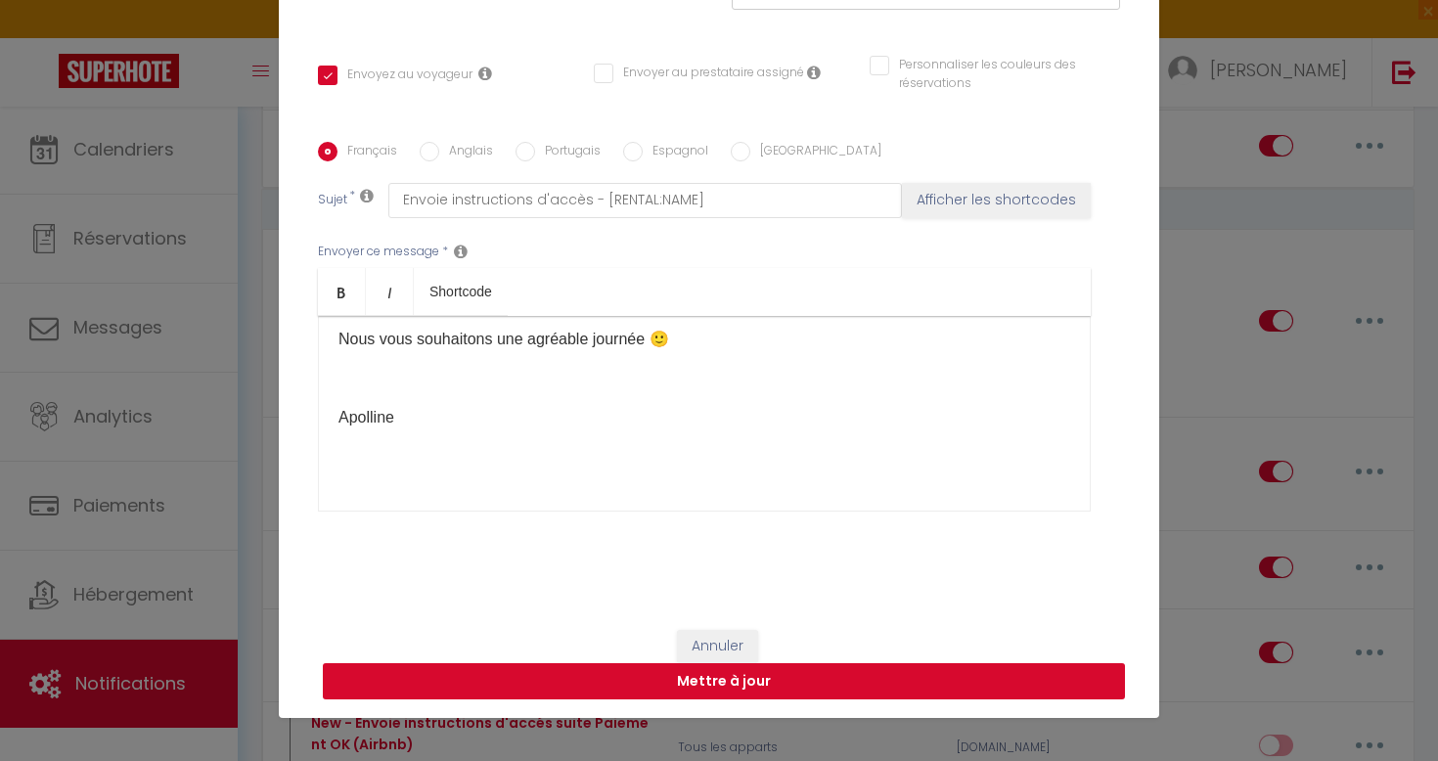
checkbox input "true"
checkbox input "false"
